Goal: Information Seeking & Learning: Learn about a topic

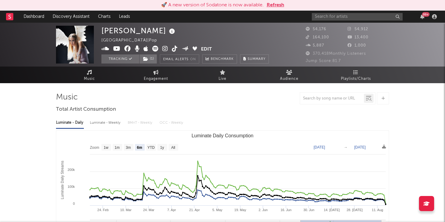
select select "6m"
click at [71, 18] on link "Discovery Assistant" at bounding box center [70, 17] width 45 height 12
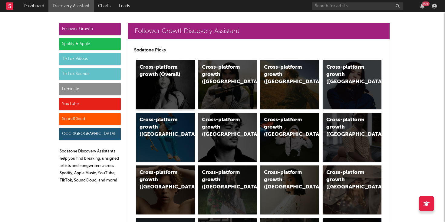
click at [152, 80] on div "Cross-platform growth (Overall)" at bounding box center [165, 84] width 59 height 49
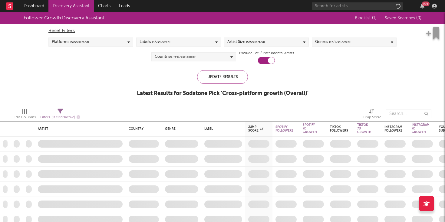
checkbox input "true"
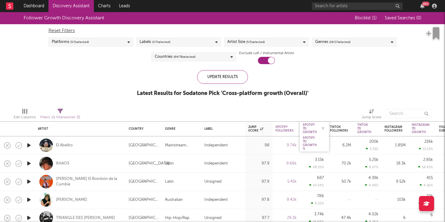
click at [305, 129] on div "Spotify 7D Growth" at bounding box center [310, 128] width 14 height 11
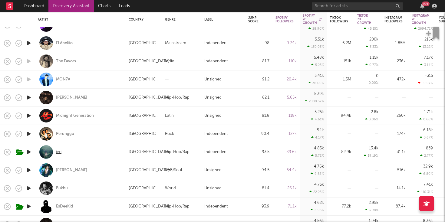
click at [59, 152] on div "ivri" at bounding box center [58, 152] width 5 height 5
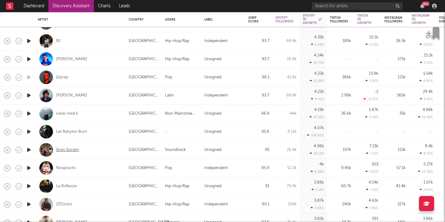
click at [72, 148] on div "Siren Society" at bounding box center [67, 149] width 23 height 5
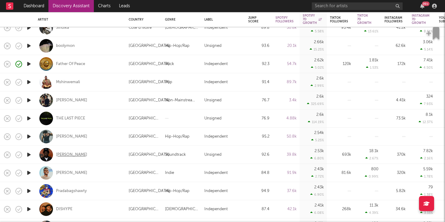
click at [67, 155] on div "Miles Caton" at bounding box center [71, 154] width 31 height 5
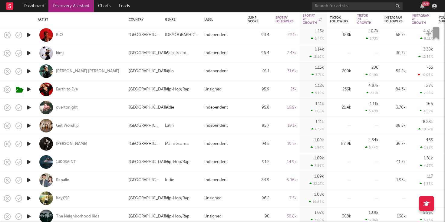
click at [72, 106] on div "overtonight" at bounding box center [67, 107] width 22 height 5
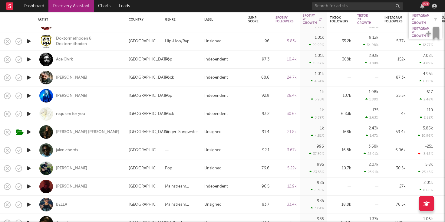
click at [413, 20] on div "Instagram 7D Growth" at bounding box center [421, 19] width 18 height 11
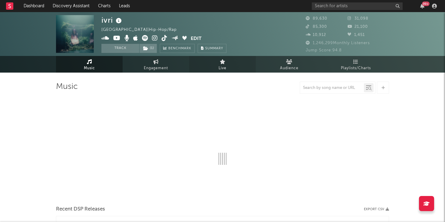
select select "6m"
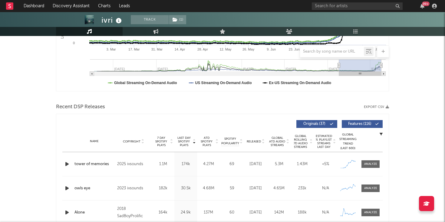
scroll to position [166, 0]
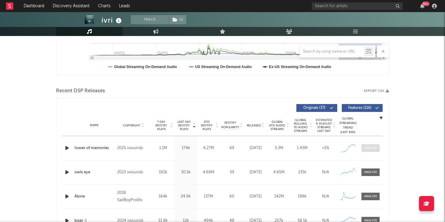
click at [368, 147] on div at bounding box center [370, 148] width 13 height 5
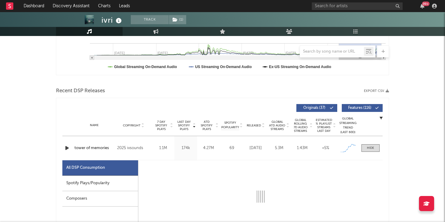
select select "1w"
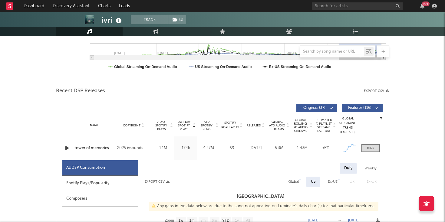
scroll to position [250, 0]
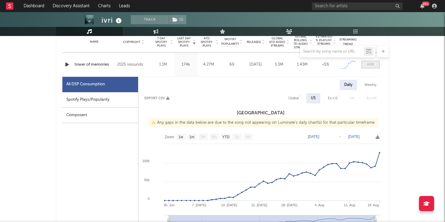
click at [368, 64] on div at bounding box center [370, 64] width 7 height 5
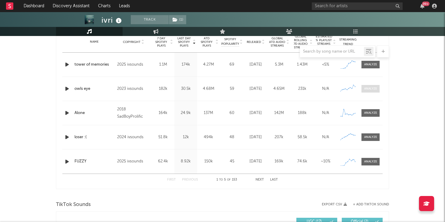
click at [368, 88] on div at bounding box center [370, 89] width 13 height 5
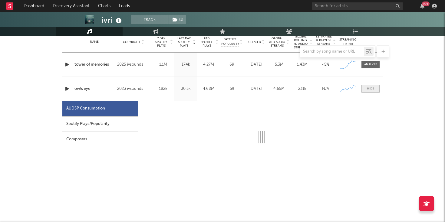
select select "6m"
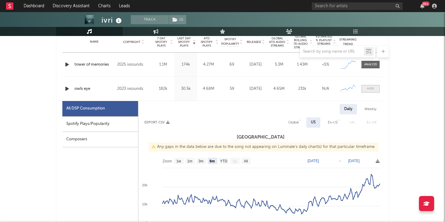
click at [368, 88] on div at bounding box center [370, 89] width 7 height 5
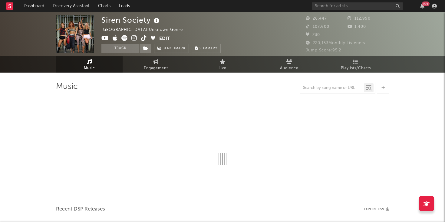
select select "1w"
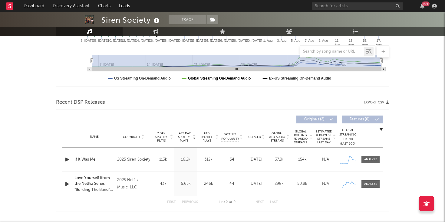
scroll to position [155, 0]
click at [65, 159] on icon "button" at bounding box center [67, 159] width 6 height 8
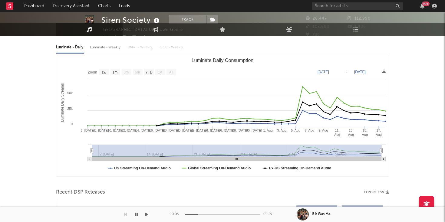
scroll to position [0, 0]
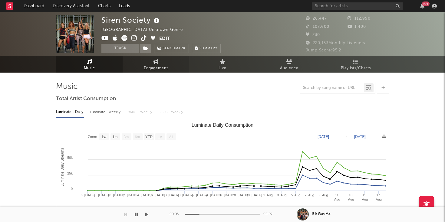
click at [155, 60] on icon at bounding box center [155, 61] width 5 height 5
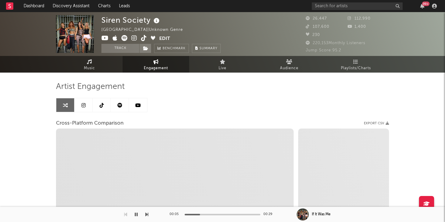
select select "1w"
click at [127, 107] on link at bounding box center [120, 105] width 18 height 14
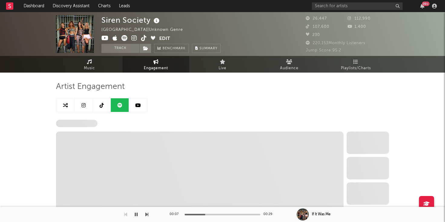
select select "1w"
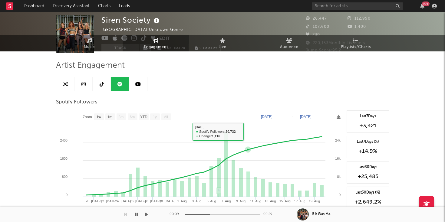
scroll to position [36, 0]
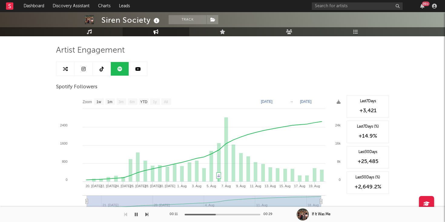
click at [79, 63] on link at bounding box center [83, 69] width 18 height 14
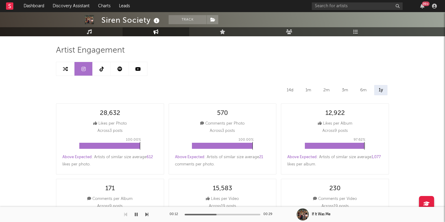
select select "1w"
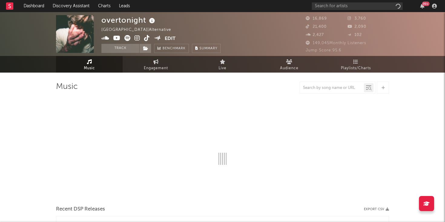
select select "1w"
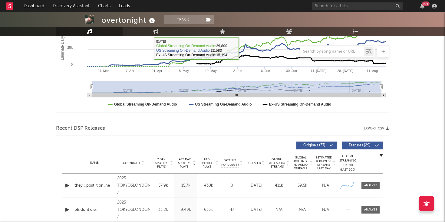
scroll to position [129, 0]
